Goal: Task Accomplishment & Management: Manage account settings

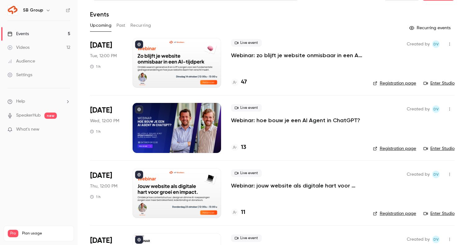
scroll to position [9, 0]
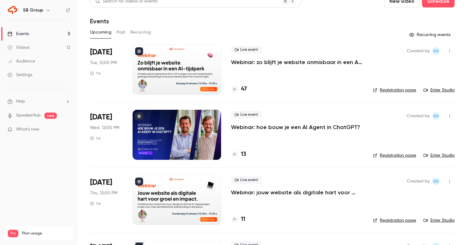
click at [249, 125] on p "Webinar: hoe bouw je een AI Agent in ChatGPT?" at bounding box center [295, 126] width 129 height 7
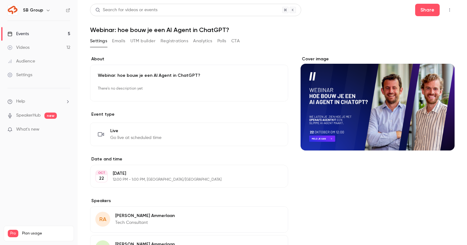
click at [173, 41] on button "Registrations" at bounding box center [175, 41] width 28 height 10
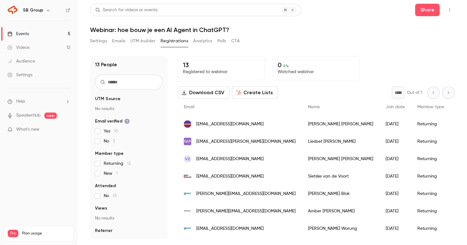
click at [99, 39] on button "Settings" at bounding box center [98, 41] width 17 height 10
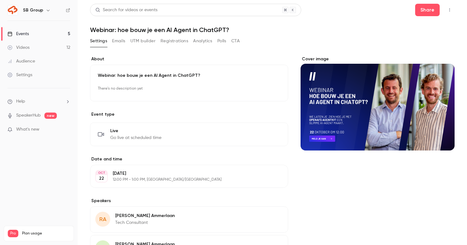
click at [59, 31] on link "Events 5" at bounding box center [39, 34] width 78 height 14
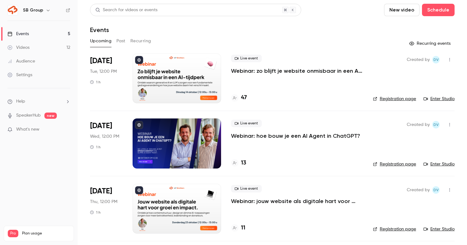
click at [261, 71] on p "Webinar: zo blijft je website onmisbaar in een AI-tijdperk" at bounding box center [297, 70] width 132 height 7
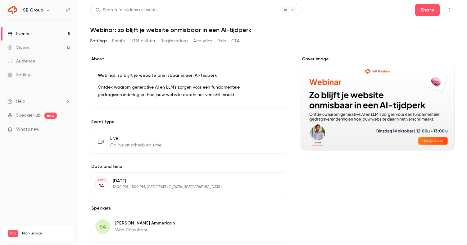
click at [173, 42] on button "Registrations" at bounding box center [175, 41] width 28 height 10
